Goal: Book appointment/travel/reservation

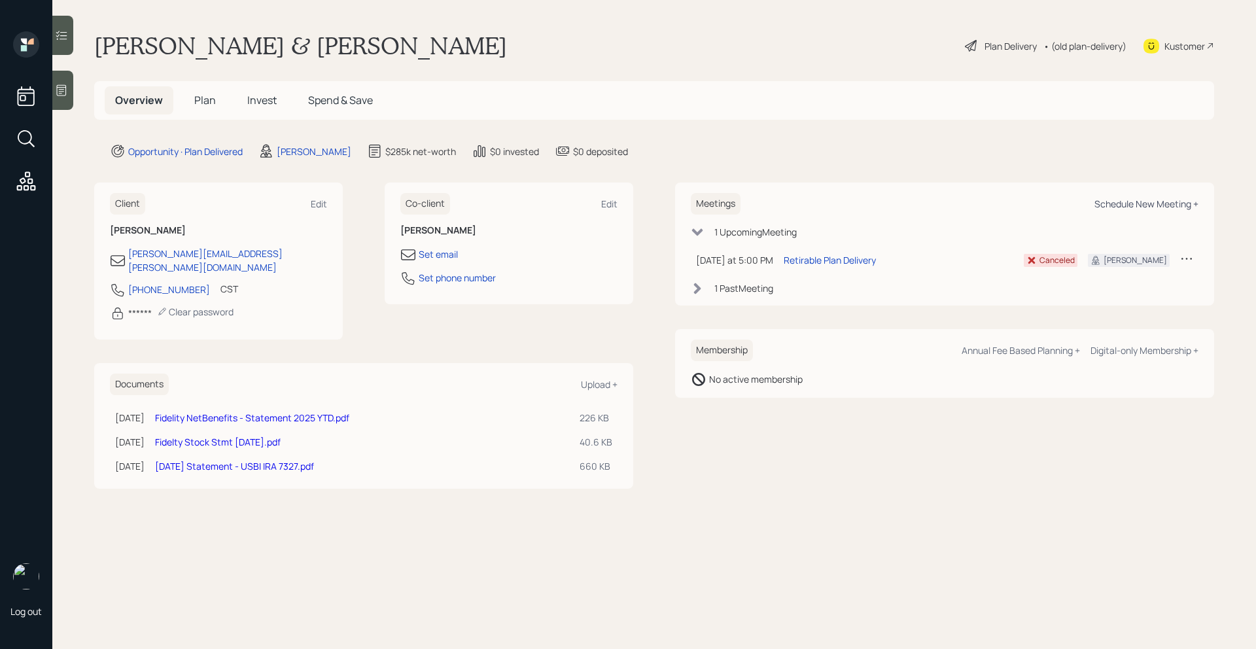
click at [1120, 207] on div "Schedule New Meeting +" at bounding box center [1147, 204] width 104 height 12
select select "bffa7908-1b2a-4c79-9bb6-f0ec9aed22d3"
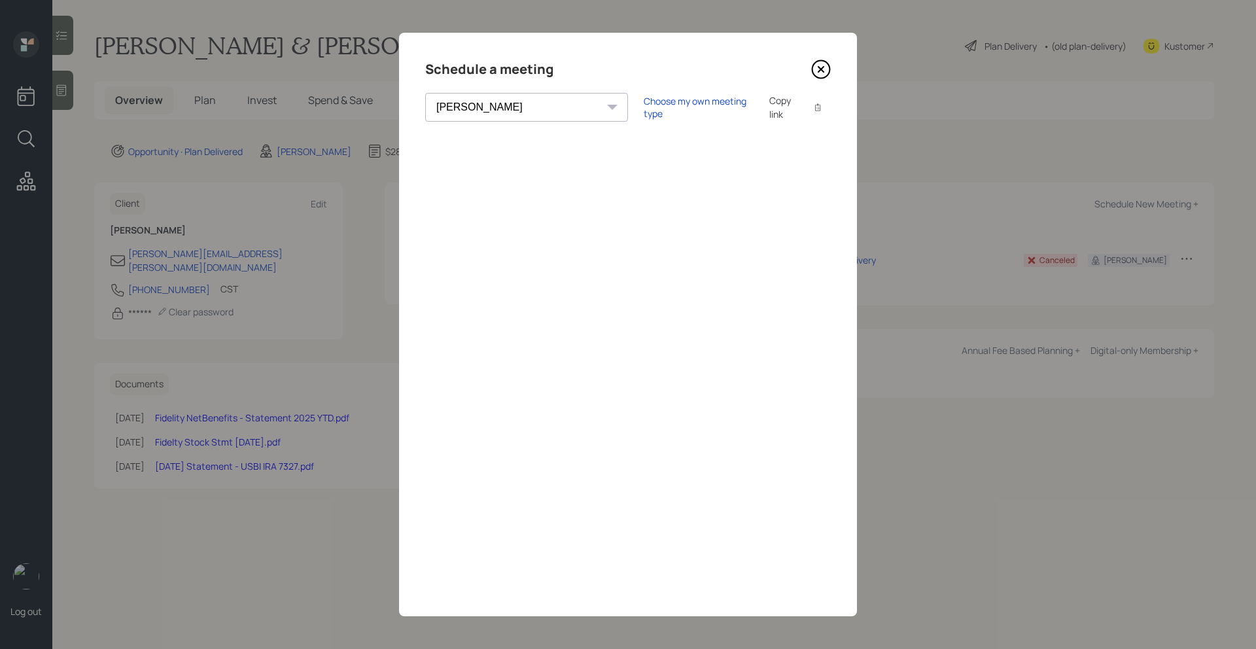
click at [827, 75] on icon at bounding box center [822, 70] width 18 height 18
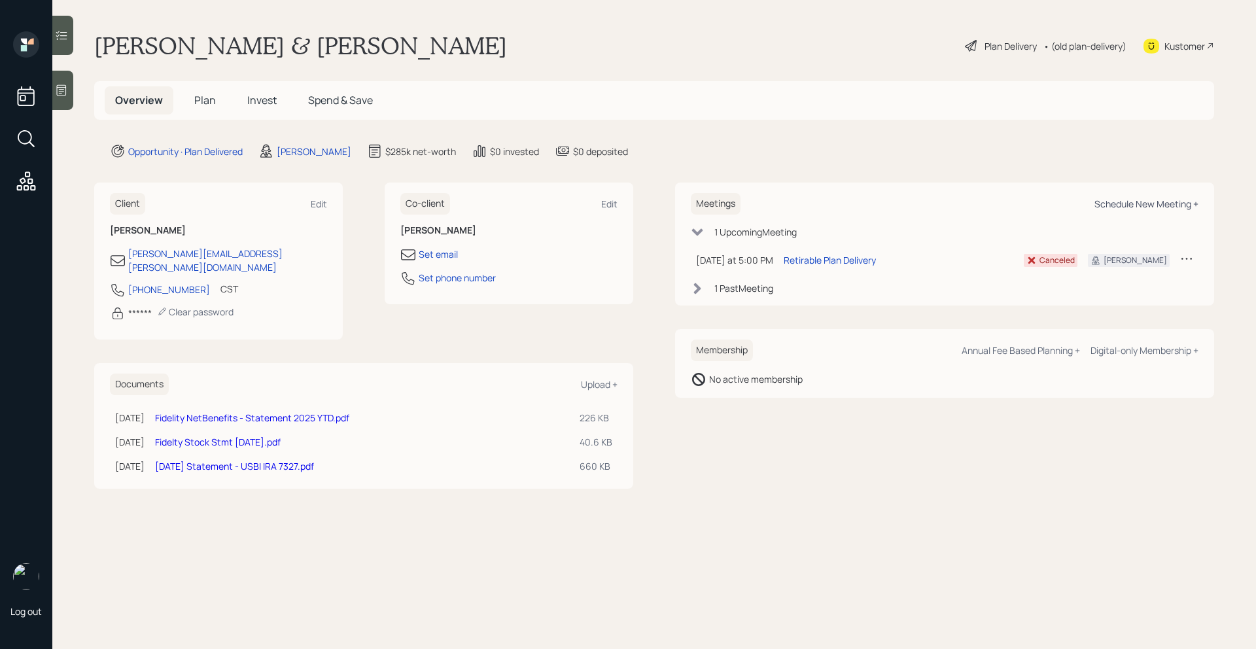
click at [1172, 209] on div "Schedule New Meeting +" at bounding box center [1147, 204] width 104 height 12
select select "bffa7908-1b2a-4c79-9bb6-f0ec9aed22d3"
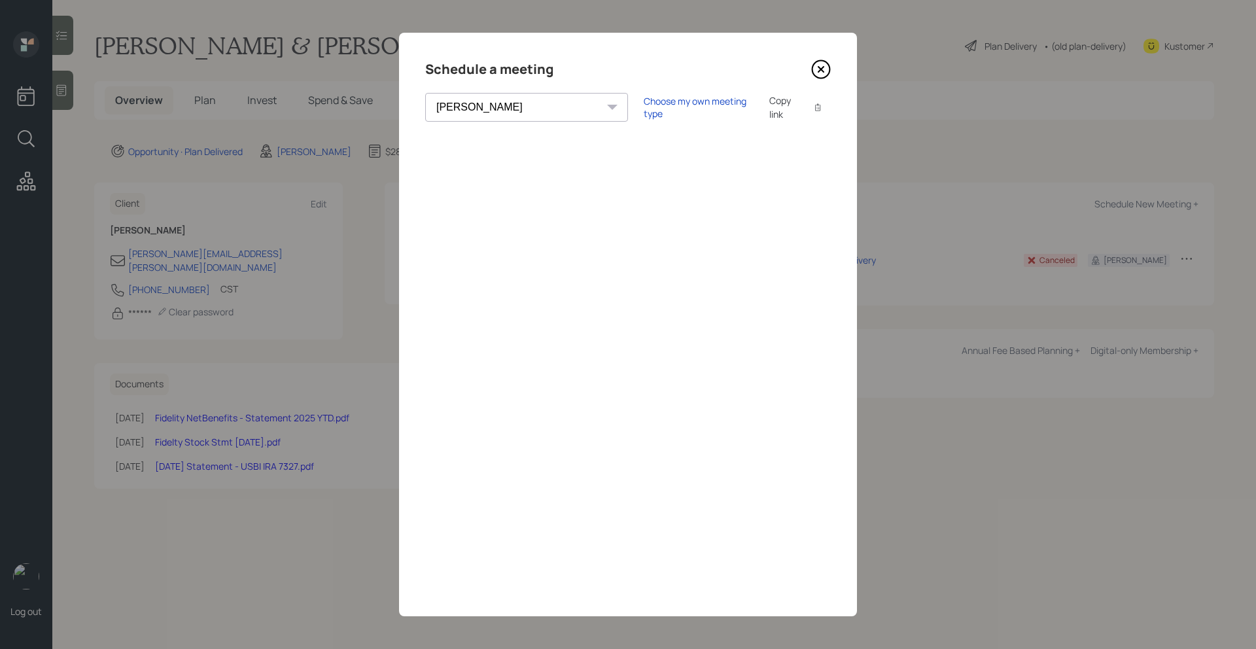
drag, startPoint x: 823, startPoint y: 67, endPoint x: 791, endPoint y: 68, distance: 31.4
click at [823, 68] on icon at bounding box center [821, 69] width 5 height 5
